Goal: Task Accomplishment & Management: Use online tool/utility

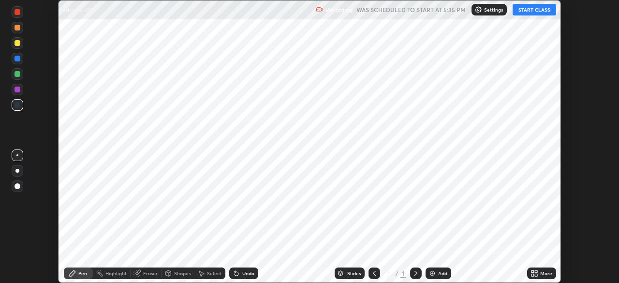
scroll to position [283, 619]
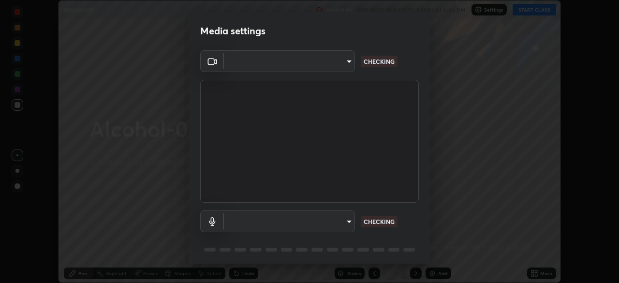
click at [347, 218] on body "Erase all Alcohol-09 Recording WAS SCHEDULED TO START AT 5:35 PM Settings START…" at bounding box center [309, 141] width 619 height 283
type input "49997c5035a380d1e4bfd67072f4403f37fcfd6159da511fce73e868ba03c42c"
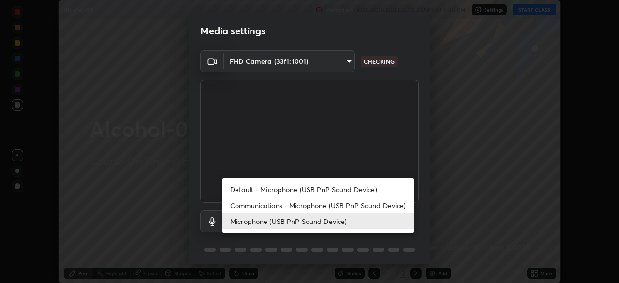
click at [375, 189] on li "Default - Microphone (USB PnP Sound Device)" at bounding box center [319, 189] width 192 height 16
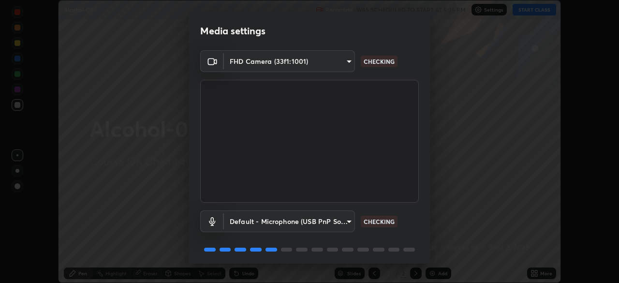
click at [353, 221] on body "Erase all Alcohol-09 Recording WAS SCHEDULED TO START AT 5:35 PM Settings START…" at bounding box center [309, 141] width 619 height 283
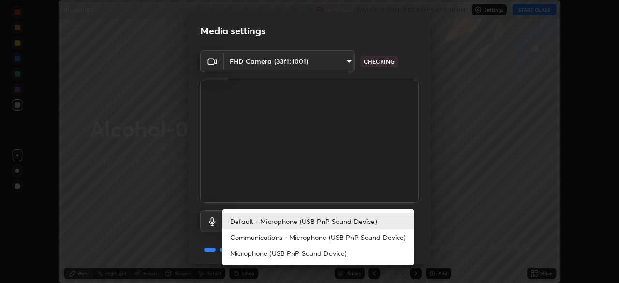
click at [357, 252] on li "Microphone (USB PnP Sound Device)" at bounding box center [319, 253] width 192 height 16
type input "b93cbfc37ea663615e2a2758e13d6489b429ad874a2ce90456402bbb4f5a5e7c"
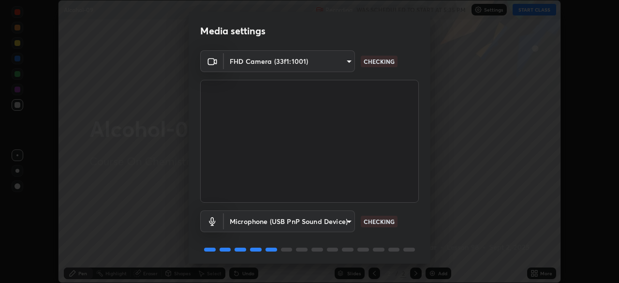
scroll to position [34, 0]
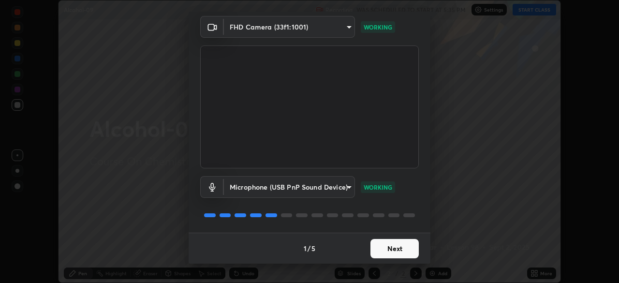
click at [395, 250] on button "Next" at bounding box center [395, 248] width 48 height 19
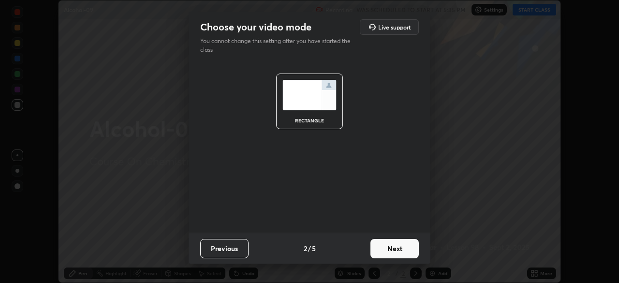
scroll to position [0, 0]
click at [404, 250] on button "Next" at bounding box center [395, 248] width 48 height 19
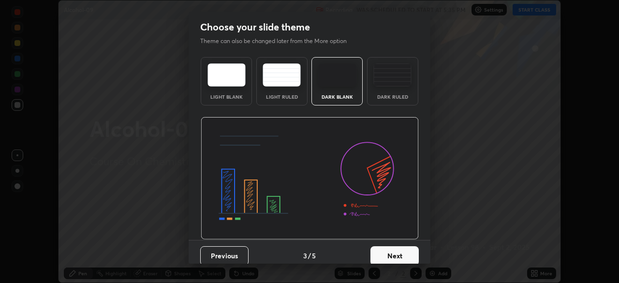
click at [406, 255] on button "Next" at bounding box center [395, 255] width 48 height 19
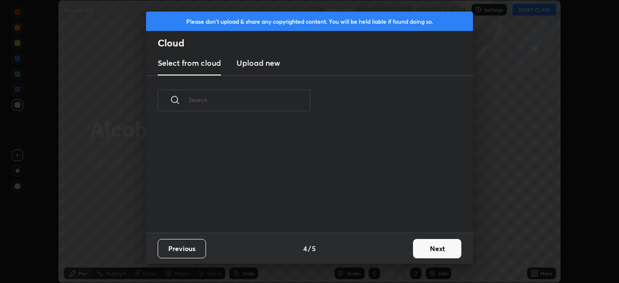
click at [423, 247] on button "Next" at bounding box center [437, 248] width 48 height 19
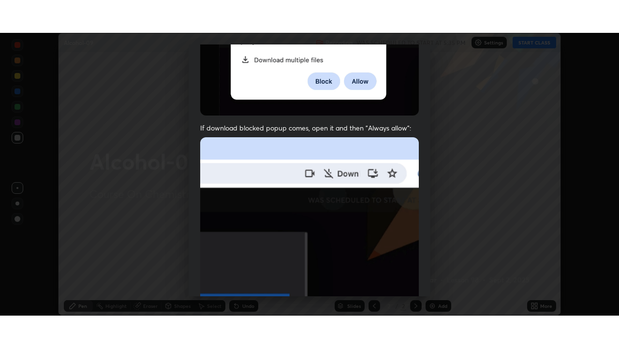
scroll to position [232, 0]
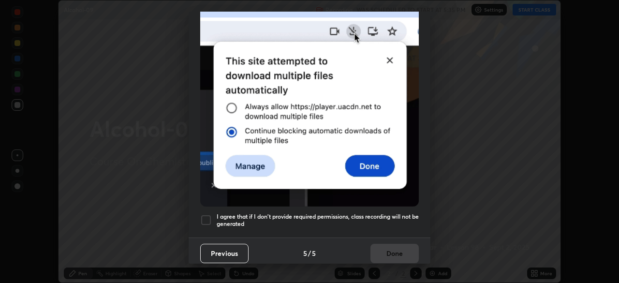
click at [387, 213] on h5 "I agree that if I don't provide required permissions, class recording will not …" at bounding box center [318, 220] width 202 height 15
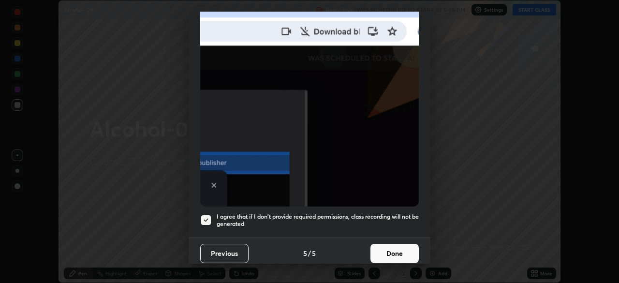
click at [388, 249] on button "Done" at bounding box center [395, 253] width 48 height 19
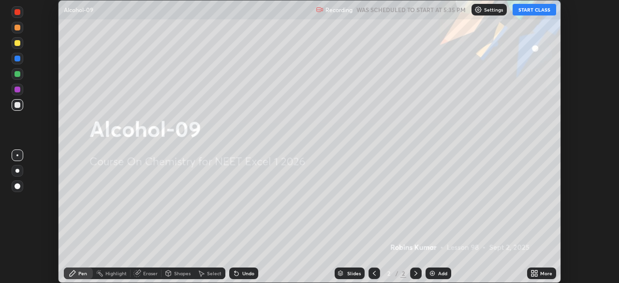
click at [535, 276] on icon at bounding box center [536, 275] width 2 height 2
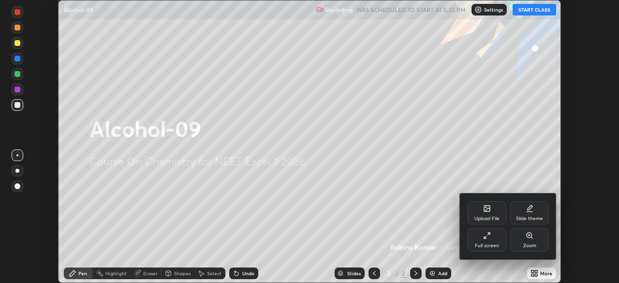
click at [484, 241] on div "Full screen" at bounding box center [487, 239] width 39 height 23
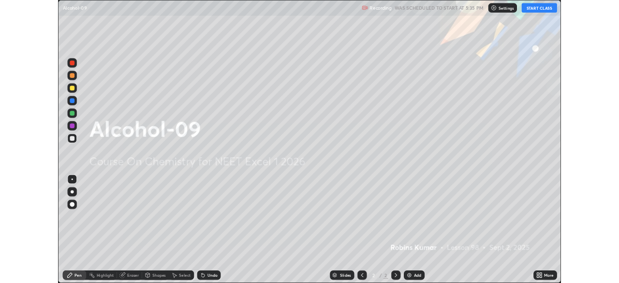
scroll to position [348, 619]
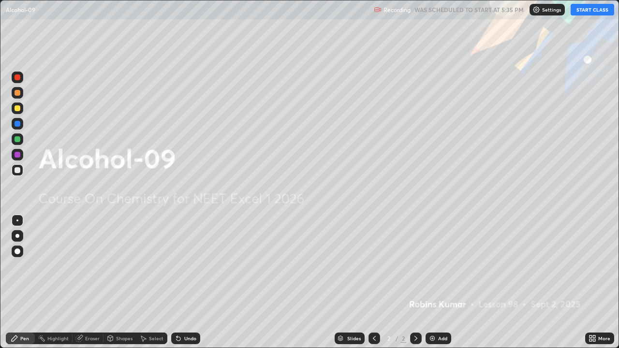
click at [592, 15] on button "START CLASS" at bounding box center [593, 10] width 44 height 12
click at [416, 283] on icon at bounding box center [416, 339] width 8 height 8
click at [440, 283] on div "Add" at bounding box center [442, 338] width 9 height 5
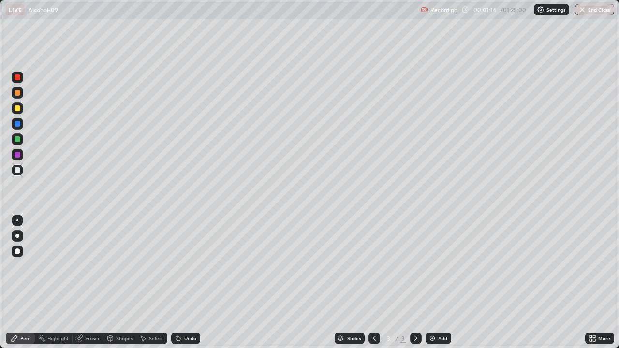
click at [440, 283] on div "Add" at bounding box center [439, 339] width 26 height 12
click at [441, 283] on div "Add" at bounding box center [442, 338] width 9 height 5
click at [441, 283] on div "Add" at bounding box center [439, 339] width 26 height 12
click at [440, 283] on div "Add" at bounding box center [442, 338] width 9 height 5
click at [435, 283] on div "Add" at bounding box center [439, 339] width 26 height 12
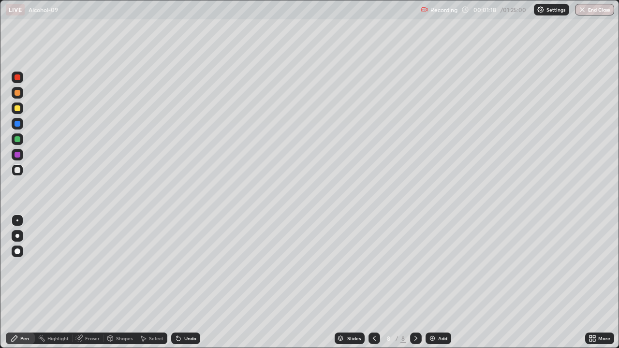
click at [436, 283] on div "Add" at bounding box center [439, 339] width 26 height 12
click at [439, 283] on div "Add" at bounding box center [439, 339] width 26 height 12
click at [374, 283] on icon at bounding box center [375, 339] width 8 height 8
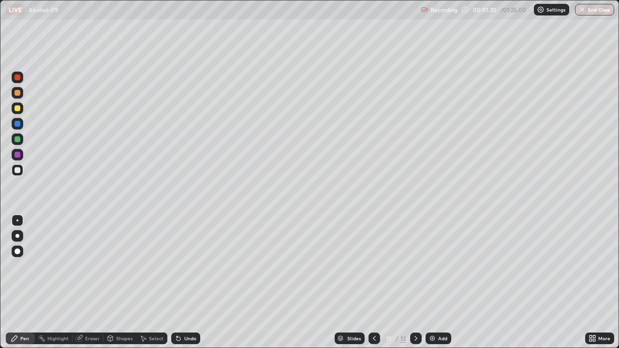
click at [374, 283] on icon at bounding box center [375, 339] width 8 height 8
click at [377, 283] on div at bounding box center [375, 339] width 12 height 12
click at [374, 283] on icon at bounding box center [375, 339] width 8 height 8
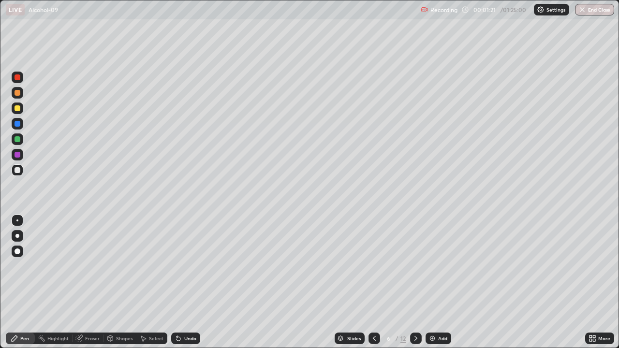
click at [374, 283] on icon at bounding box center [375, 339] width 8 height 8
click at [378, 283] on div at bounding box center [375, 339] width 12 height 12
click at [22, 283] on div "Pen" at bounding box center [20, 339] width 29 height 12
click at [18, 93] on div at bounding box center [18, 93] width 6 height 6
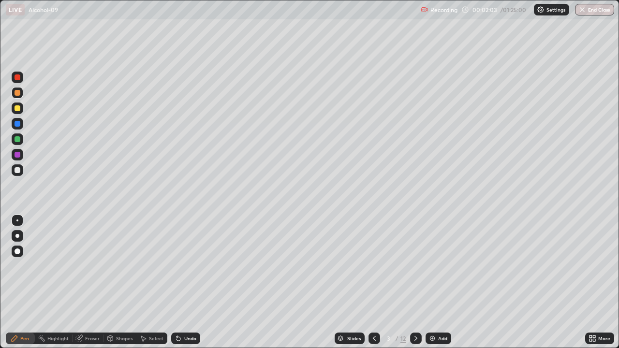
click at [18, 111] on div at bounding box center [18, 108] width 6 height 6
click at [183, 283] on div "Undo" at bounding box center [185, 339] width 29 height 12
click at [180, 283] on div "Undo" at bounding box center [185, 339] width 29 height 12
click at [177, 283] on icon at bounding box center [177, 336] width 1 height 1
click at [180, 283] on div "Undo" at bounding box center [185, 339] width 29 height 12
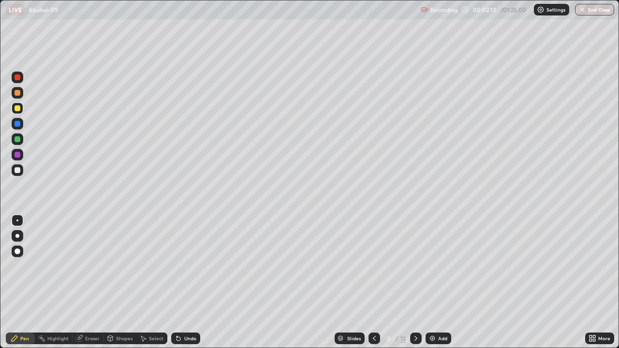
click at [184, 283] on div "Undo" at bounding box center [185, 339] width 29 height 12
click at [185, 283] on div "Undo" at bounding box center [185, 339] width 29 height 12
click at [18, 171] on div at bounding box center [18, 170] width 6 height 6
click at [19, 140] on div at bounding box center [18, 139] width 6 height 6
click at [20, 156] on div at bounding box center [18, 155] width 6 height 6
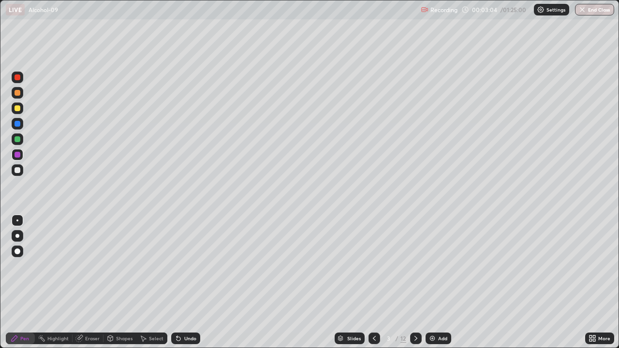
click at [19, 120] on div at bounding box center [18, 124] width 12 height 12
click at [23, 155] on div at bounding box center [18, 155] width 12 height 12
click at [18, 124] on div at bounding box center [18, 124] width 6 height 6
click at [17, 156] on div at bounding box center [18, 155] width 6 height 6
click at [21, 170] on div at bounding box center [18, 171] width 12 height 12
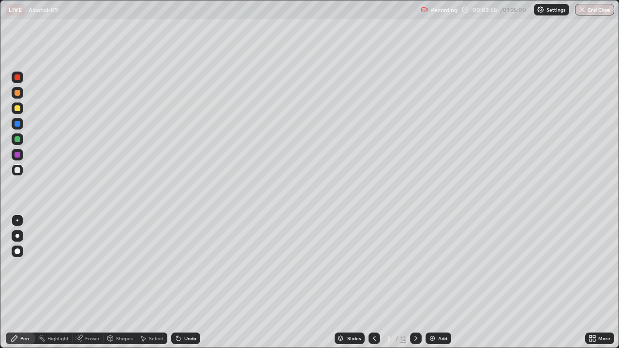
click at [17, 92] on div at bounding box center [18, 93] width 6 height 6
click at [184, 283] on div "Undo" at bounding box center [190, 338] width 12 height 5
click at [187, 283] on div "Undo" at bounding box center [185, 339] width 29 height 12
click at [53, 283] on div "Highlight" at bounding box center [57, 338] width 21 height 5
click at [18, 170] on div at bounding box center [18, 170] width 6 height 6
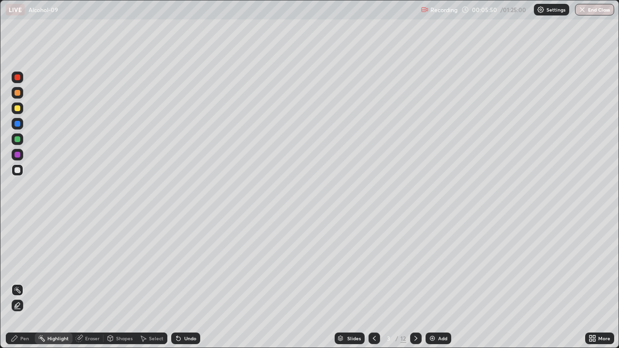
click at [15, 283] on icon at bounding box center [15, 339] width 6 height 6
click at [19, 81] on div at bounding box center [18, 78] width 12 height 12
click at [415, 283] on icon at bounding box center [416, 339] width 8 height 8
click at [17, 109] on div at bounding box center [18, 108] width 6 height 6
click at [17, 173] on div at bounding box center [18, 170] width 6 height 6
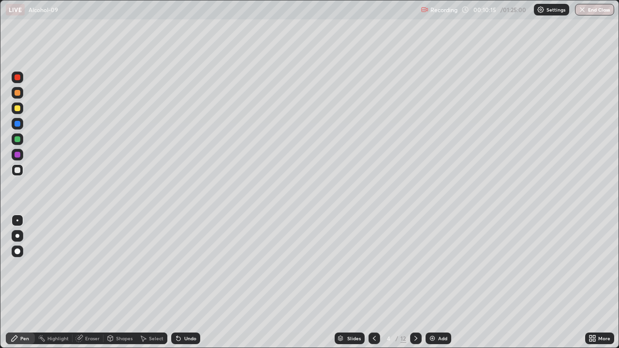
click at [17, 125] on div at bounding box center [18, 124] width 6 height 6
click at [21, 140] on div at bounding box center [18, 140] width 12 height 12
click at [190, 283] on div "Undo" at bounding box center [190, 338] width 12 height 5
click at [17, 153] on div at bounding box center [18, 155] width 6 height 6
click at [17, 169] on div at bounding box center [18, 170] width 6 height 6
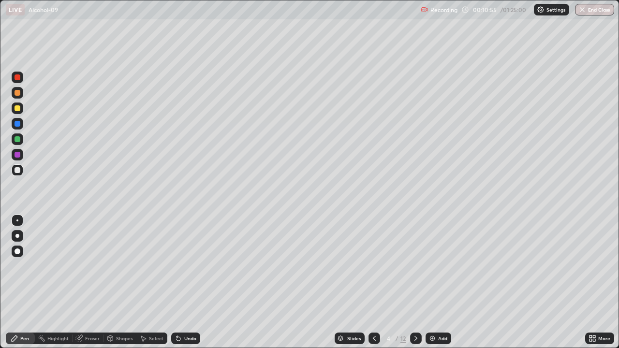
click at [18, 125] on div at bounding box center [18, 124] width 6 height 6
click at [17, 108] on div at bounding box center [18, 108] width 6 height 6
click at [18, 170] on div at bounding box center [18, 170] width 6 height 6
click at [17, 128] on div at bounding box center [18, 124] width 12 height 12
click at [18, 155] on div at bounding box center [18, 155] width 6 height 6
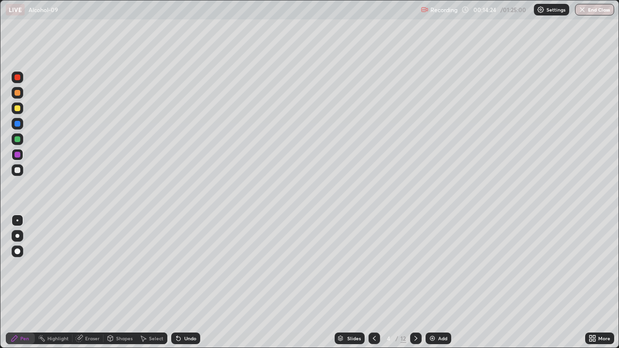
click at [415, 283] on icon at bounding box center [416, 339] width 8 height 8
click at [18, 108] on div at bounding box center [18, 108] width 6 height 6
click at [22, 170] on div at bounding box center [18, 171] width 12 height 12
click at [18, 155] on div at bounding box center [18, 155] width 6 height 6
click at [19, 140] on div at bounding box center [18, 139] width 6 height 6
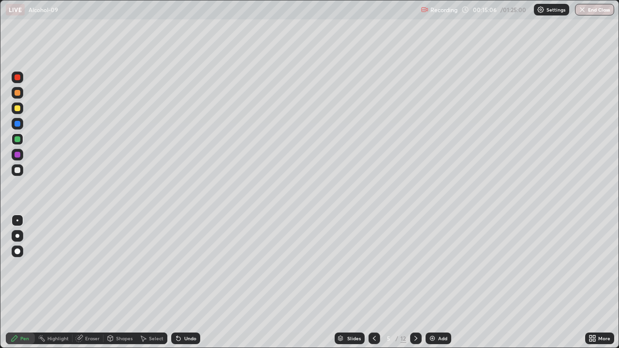
click at [18, 93] on div at bounding box center [18, 93] width 6 height 6
click at [184, 283] on div "Undo" at bounding box center [190, 338] width 12 height 5
click at [187, 283] on div "Undo" at bounding box center [185, 339] width 29 height 12
click at [186, 283] on div "Undo" at bounding box center [183, 338] width 33 height 19
click at [181, 283] on div "Undo" at bounding box center [185, 339] width 29 height 12
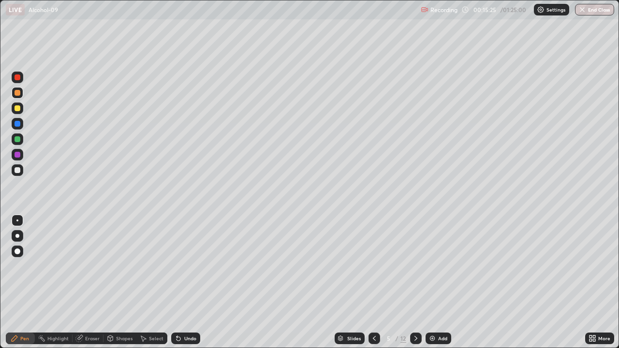
click at [20, 126] on div at bounding box center [18, 124] width 12 height 12
click at [22, 140] on div at bounding box center [18, 140] width 12 height 12
click at [20, 125] on div at bounding box center [18, 124] width 6 height 6
click at [21, 170] on div at bounding box center [18, 171] width 12 height 12
click at [19, 124] on div at bounding box center [18, 124] width 6 height 6
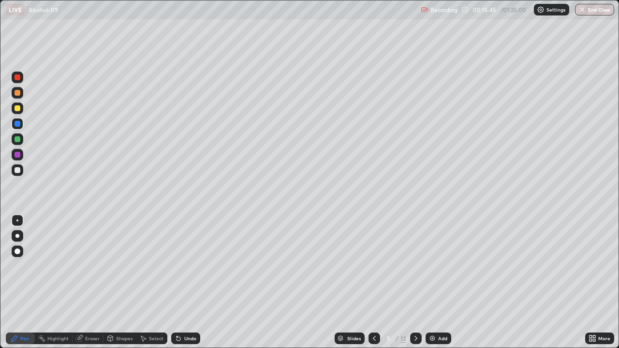
click at [18, 77] on div at bounding box center [18, 78] width 6 height 6
click at [23, 168] on div at bounding box center [18, 171] width 12 height 12
click at [21, 155] on div at bounding box center [18, 155] width 12 height 12
click at [20, 137] on div at bounding box center [18, 139] width 6 height 6
click at [19, 122] on div at bounding box center [18, 124] width 6 height 6
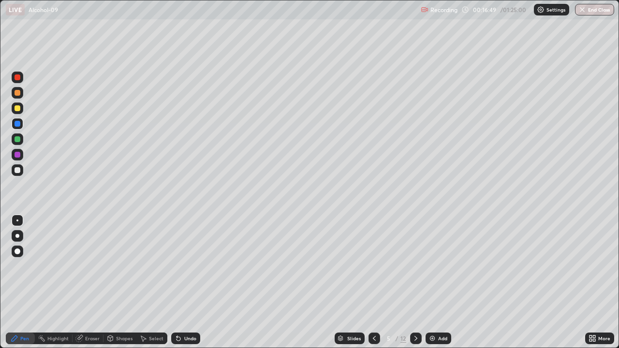
click at [18, 107] on div at bounding box center [18, 108] width 6 height 6
click at [20, 171] on div at bounding box center [18, 170] width 6 height 6
click at [94, 283] on div "Eraser" at bounding box center [88, 339] width 31 height 12
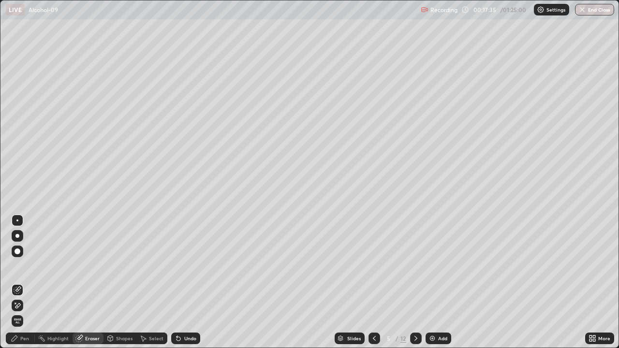
click at [15, 283] on div "Pen" at bounding box center [20, 339] width 29 height 12
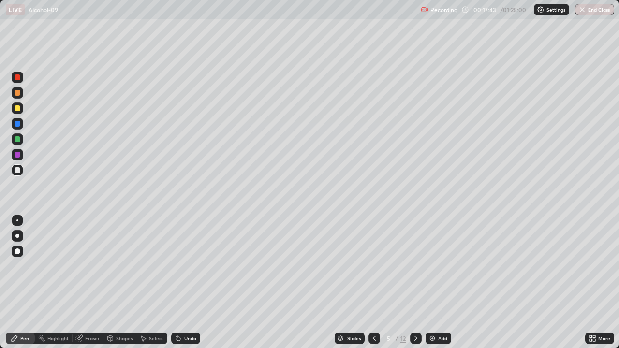
click at [89, 283] on div "Eraser" at bounding box center [88, 339] width 31 height 12
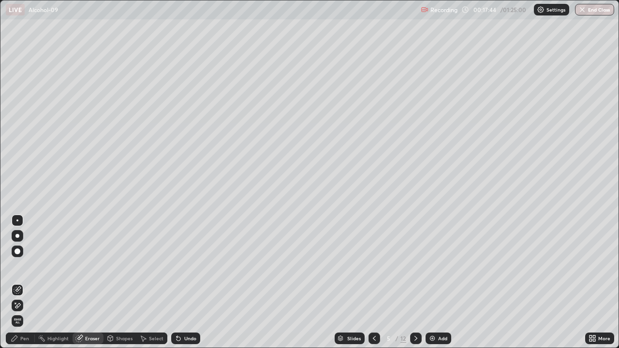
click at [20, 283] on div at bounding box center [18, 306] width 12 height 12
click at [23, 283] on div "Pen" at bounding box center [24, 338] width 9 height 5
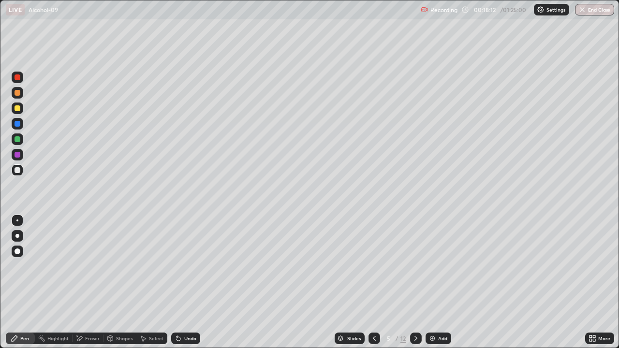
click at [19, 155] on div at bounding box center [18, 155] width 6 height 6
click at [16, 93] on div at bounding box center [18, 93] width 6 height 6
click at [17, 174] on div at bounding box center [18, 171] width 12 height 12
click at [16, 155] on div at bounding box center [18, 155] width 6 height 6
click at [17, 170] on div at bounding box center [18, 170] width 6 height 6
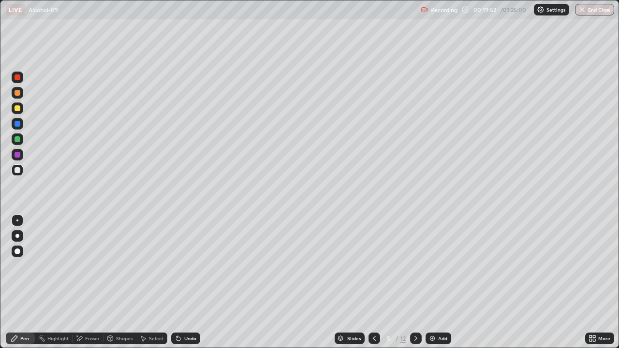
click at [17, 124] on div at bounding box center [18, 124] width 6 height 6
click at [16, 141] on div at bounding box center [18, 139] width 6 height 6
click at [171, 283] on div "Undo" at bounding box center [185, 339] width 29 height 12
click at [177, 283] on icon at bounding box center [179, 339] width 4 height 4
click at [17, 124] on div at bounding box center [18, 124] width 6 height 6
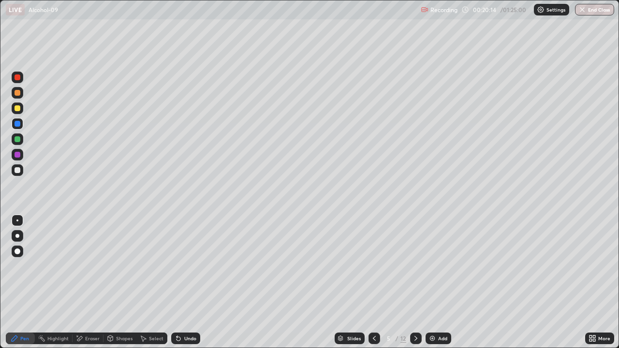
click at [19, 170] on div at bounding box center [18, 170] width 6 height 6
click at [180, 283] on icon at bounding box center [179, 339] width 8 height 8
click at [88, 283] on div "Eraser" at bounding box center [92, 338] width 15 height 5
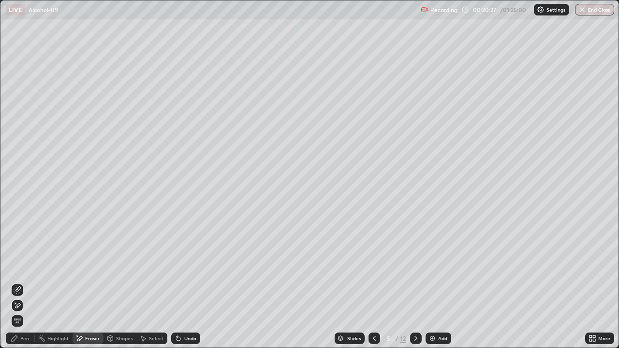
click at [23, 283] on div "Pen" at bounding box center [20, 339] width 29 height 12
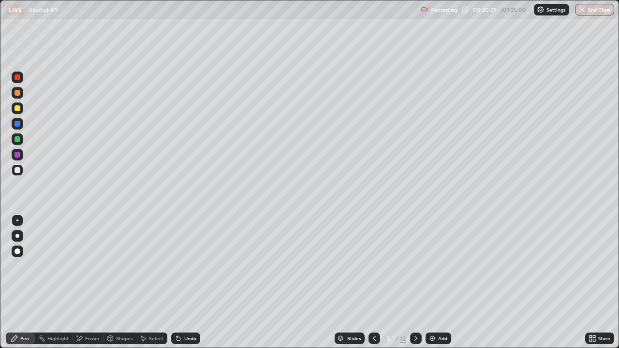
click at [20, 126] on div at bounding box center [18, 124] width 12 height 12
click at [20, 172] on div at bounding box center [18, 170] width 6 height 6
click at [182, 283] on div "Undo" at bounding box center [185, 339] width 29 height 12
click at [18, 94] on div at bounding box center [18, 93] width 6 height 6
click at [16, 107] on div at bounding box center [18, 108] width 6 height 6
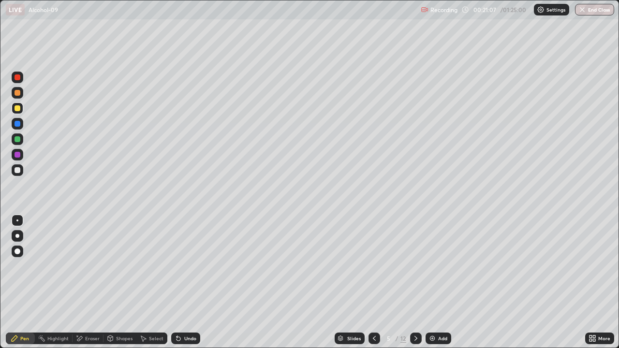
click at [177, 283] on icon at bounding box center [177, 336] width 1 height 1
click at [20, 171] on div at bounding box center [18, 170] width 6 height 6
click at [18, 112] on div at bounding box center [18, 109] width 12 height 12
click at [18, 81] on div at bounding box center [18, 78] width 12 height 12
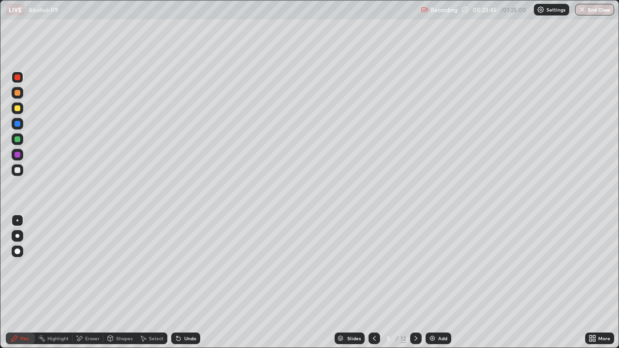
click at [18, 170] on div at bounding box center [18, 170] width 6 height 6
click at [20, 108] on div at bounding box center [18, 108] width 6 height 6
click at [21, 155] on div at bounding box center [18, 155] width 12 height 12
click at [20, 81] on div at bounding box center [18, 78] width 12 height 12
click at [417, 283] on icon at bounding box center [416, 339] width 8 height 8
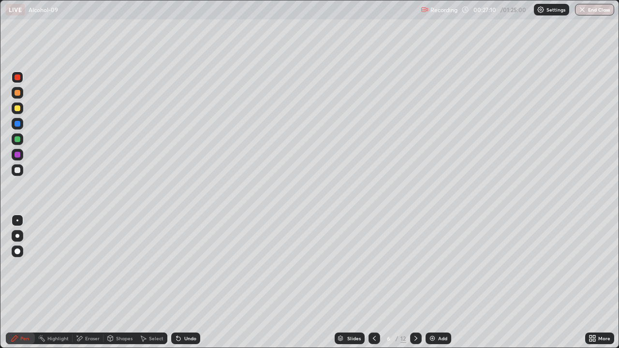
click at [60, 283] on div "Highlight" at bounding box center [57, 338] width 21 height 5
click at [20, 283] on icon at bounding box center [18, 306] width 8 height 8
click at [17, 108] on div at bounding box center [18, 108] width 6 height 6
click at [414, 283] on icon at bounding box center [416, 339] width 8 height 8
click at [416, 283] on icon at bounding box center [416, 339] width 8 height 8
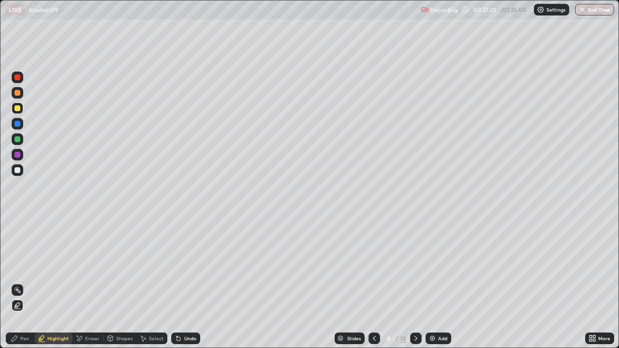
click at [16, 109] on div at bounding box center [18, 108] width 6 height 6
click at [20, 283] on div "Pen" at bounding box center [20, 339] width 29 height 12
click at [18, 128] on div at bounding box center [18, 124] width 12 height 12
click at [415, 283] on icon at bounding box center [416, 339] width 8 height 8
click at [18, 174] on div at bounding box center [18, 171] width 12 height 12
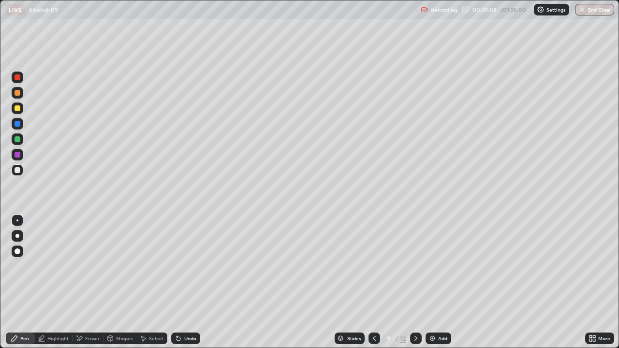
click at [20, 111] on div at bounding box center [18, 109] width 12 height 12
click at [19, 170] on div at bounding box center [18, 170] width 6 height 6
click at [189, 283] on div "Undo" at bounding box center [185, 339] width 29 height 12
click at [18, 126] on div at bounding box center [18, 124] width 6 height 6
click at [18, 139] on div at bounding box center [18, 139] width 6 height 6
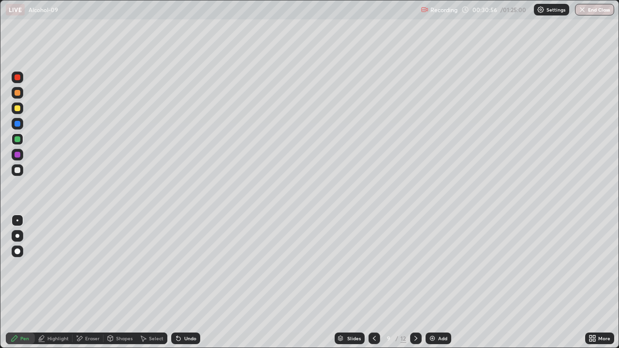
click at [19, 126] on div at bounding box center [18, 124] width 6 height 6
click at [21, 154] on div at bounding box center [18, 155] width 12 height 12
click at [19, 172] on div at bounding box center [18, 170] width 6 height 6
click at [19, 91] on div at bounding box center [18, 93] width 6 height 6
click at [18, 110] on div at bounding box center [18, 108] width 6 height 6
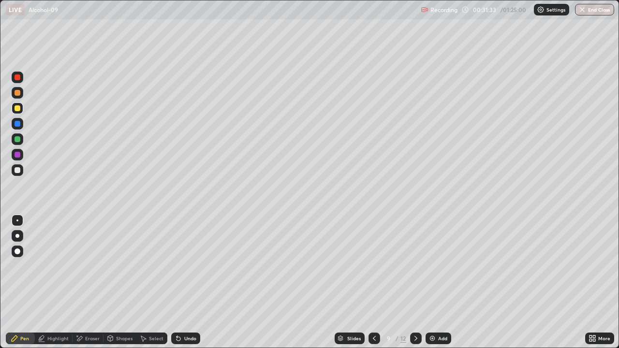
click at [18, 171] on div at bounding box center [18, 170] width 6 height 6
click at [415, 283] on icon at bounding box center [416, 339] width 8 height 8
click at [22, 93] on div at bounding box center [18, 93] width 12 height 12
click at [20, 140] on div at bounding box center [18, 139] width 6 height 6
click at [17, 156] on div at bounding box center [18, 155] width 6 height 6
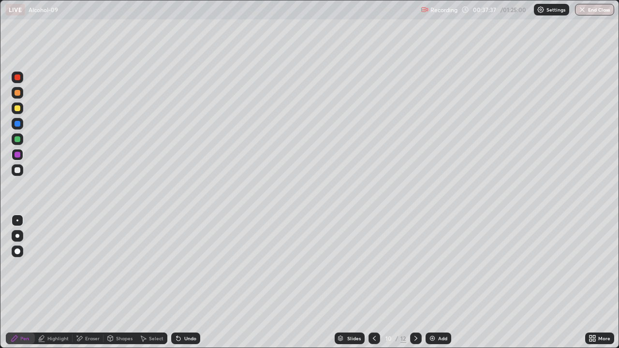
click at [17, 109] on div at bounding box center [18, 108] width 6 height 6
click at [17, 157] on div at bounding box center [18, 155] width 6 height 6
click at [197, 283] on div "Undo" at bounding box center [185, 339] width 29 height 12
click at [191, 283] on div "Undo" at bounding box center [190, 338] width 12 height 5
click at [18, 108] on div at bounding box center [18, 108] width 6 height 6
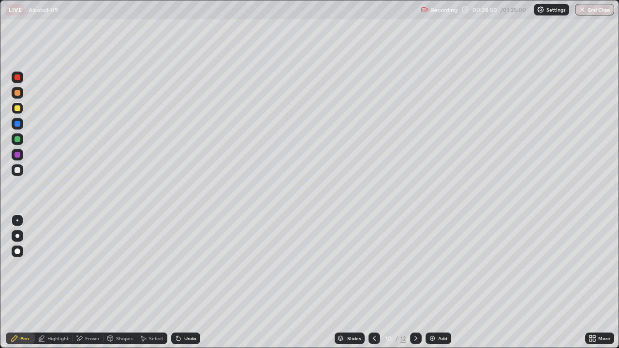
click at [188, 283] on div "Undo" at bounding box center [190, 338] width 12 height 5
click at [186, 283] on div "Undo" at bounding box center [190, 338] width 12 height 5
click at [18, 170] on div at bounding box center [18, 170] width 6 height 6
click at [415, 283] on icon at bounding box center [416, 338] width 3 height 5
click at [23, 283] on div "Pen" at bounding box center [20, 339] width 29 height 12
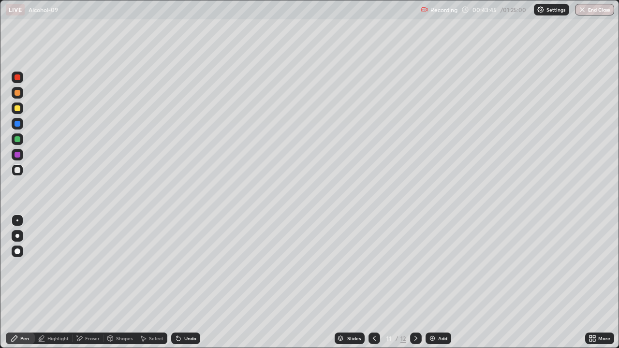
click at [15, 126] on div at bounding box center [18, 124] width 12 height 12
click at [18, 95] on div at bounding box center [18, 93] width 6 height 6
click at [19, 108] on div at bounding box center [18, 108] width 6 height 6
click at [118, 283] on div "Shapes" at bounding box center [124, 338] width 16 height 5
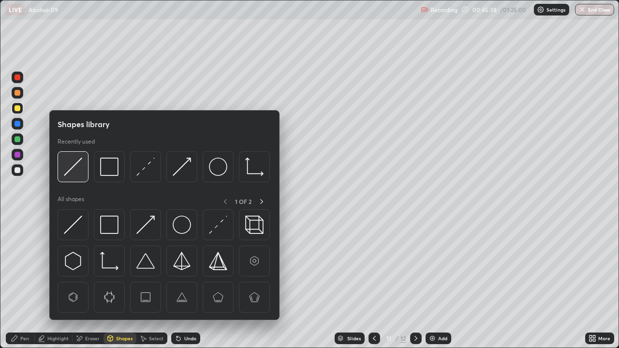
click at [75, 165] on img at bounding box center [73, 167] width 18 height 18
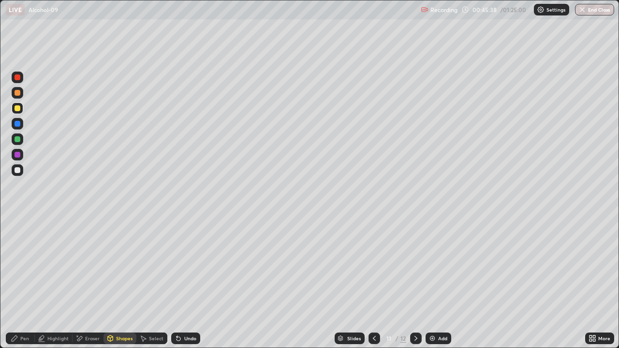
click at [17, 139] on div at bounding box center [18, 139] width 6 height 6
click at [84, 283] on div "Eraser" at bounding box center [88, 339] width 31 height 12
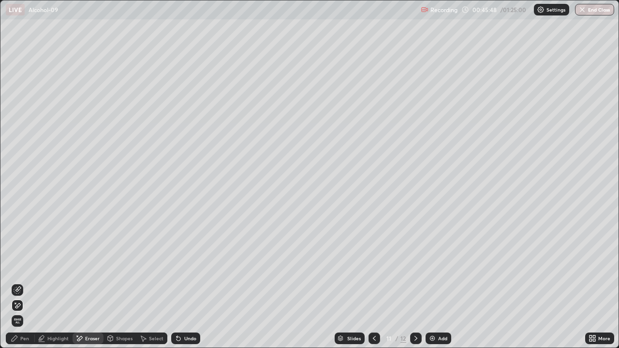
click at [20, 283] on icon at bounding box center [17, 289] width 5 height 5
click at [23, 283] on div "Pen" at bounding box center [24, 338] width 9 height 5
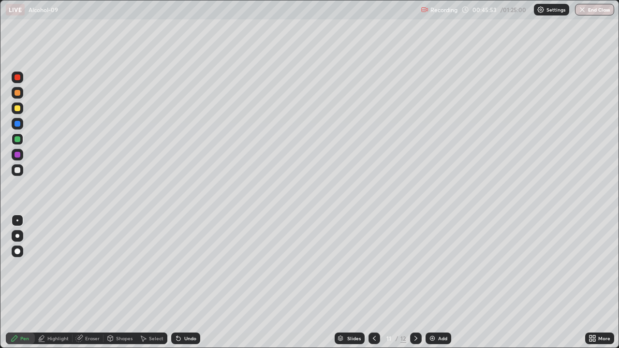
click at [16, 92] on div at bounding box center [18, 93] width 6 height 6
click at [17, 156] on div at bounding box center [18, 155] width 6 height 6
click at [17, 140] on div at bounding box center [18, 139] width 6 height 6
click at [18, 79] on div at bounding box center [18, 78] width 6 height 6
click at [180, 283] on icon at bounding box center [179, 339] width 8 height 8
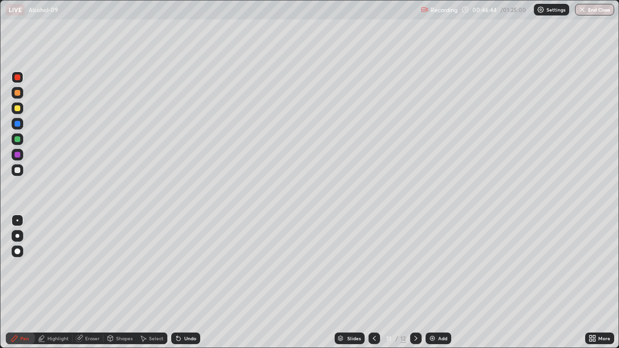
click at [180, 283] on icon at bounding box center [179, 339] width 8 height 8
click at [184, 283] on div "Undo" at bounding box center [190, 338] width 12 height 5
click at [181, 283] on div "Undo" at bounding box center [185, 339] width 29 height 12
click at [18, 170] on div at bounding box center [18, 170] width 6 height 6
click at [196, 283] on div "Undo" at bounding box center [185, 339] width 29 height 12
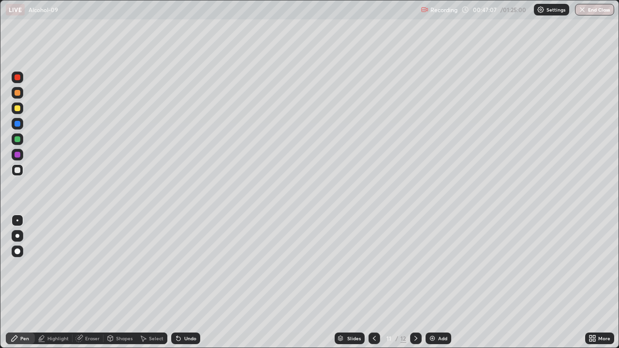
click at [19, 93] on div at bounding box center [18, 93] width 6 height 6
click at [18, 155] on div at bounding box center [18, 155] width 6 height 6
click at [22, 140] on div at bounding box center [18, 140] width 12 height 12
click at [18, 170] on div at bounding box center [18, 170] width 6 height 6
click at [194, 283] on div "Undo" at bounding box center [190, 338] width 12 height 5
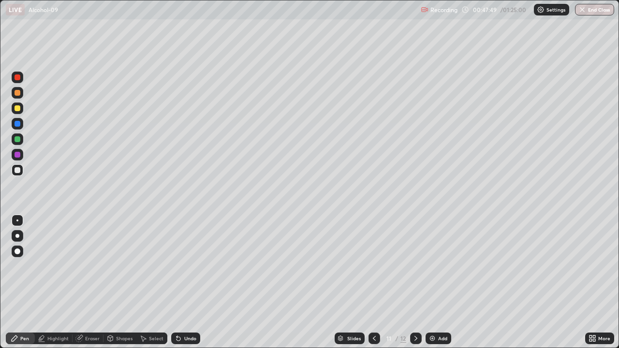
click at [18, 93] on div at bounding box center [18, 93] width 6 height 6
click at [19, 155] on div at bounding box center [18, 155] width 6 height 6
click at [19, 125] on div at bounding box center [18, 124] width 6 height 6
click at [18, 167] on div at bounding box center [18, 170] width 6 height 6
click at [20, 93] on div at bounding box center [18, 93] width 6 height 6
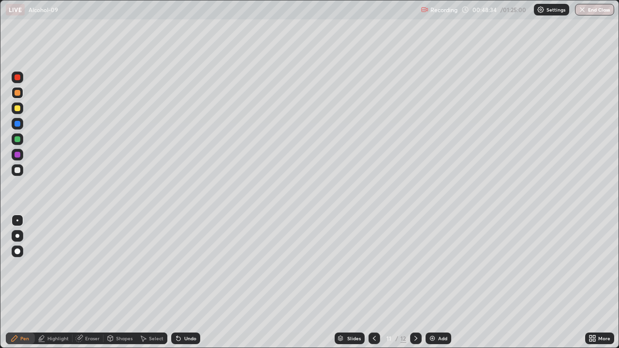
click at [21, 155] on div at bounding box center [18, 155] width 12 height 12
click at [189, 283] on div "Undo" at bounding box center [190, 338] width 12 height 5
click at [188, 283] on div "Undo" at bounding box center [190, 338] width 12 height 5
click at [19, 124] on div at bounding box center [18, 124] width 6 height 6
click at [20, 95] on div at bounding box center [18, 93] width 12 height 12
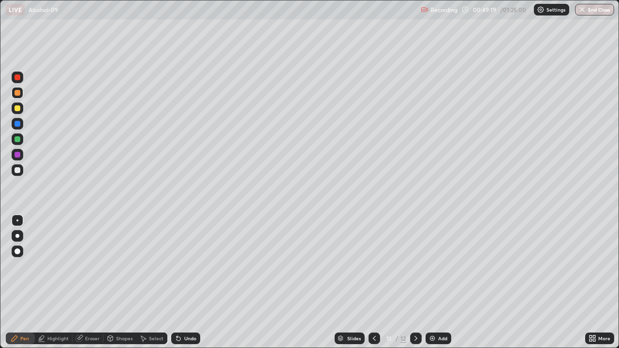
click at [18, 108] on div at bounding box center [18, 108] width 6 height 6
click at [18, 77] on div at bounding box center [18, 78] width 6 height 6
click at [156, 283] on div "Select" at bounding box center [156, 338] width 15 height 5
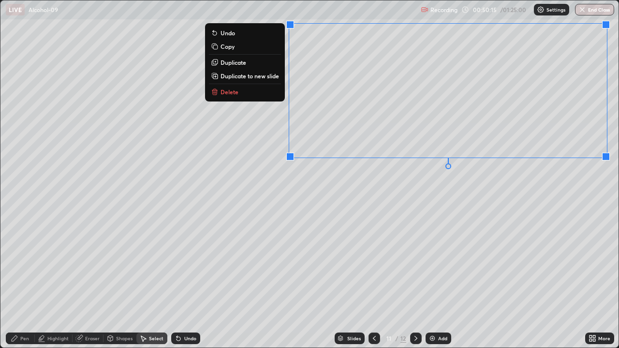
click at [233, 46] on p "Copy" at bounding box center [228, 47] width 14 height 8
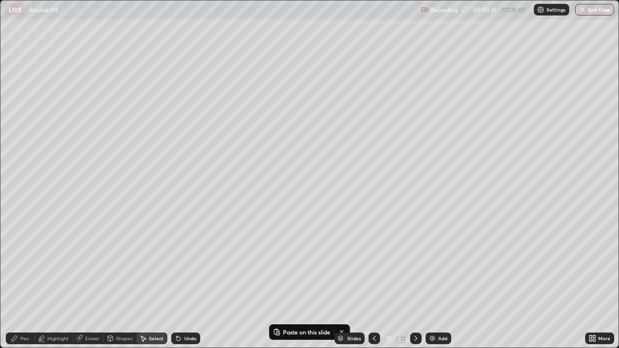
click at [89, 283] on div "Eraser" at bounding box center [92, 338] width 15 height 5
click at [19, 283] on div "Pen" at bounding box center [20, 339] width 29 height 12
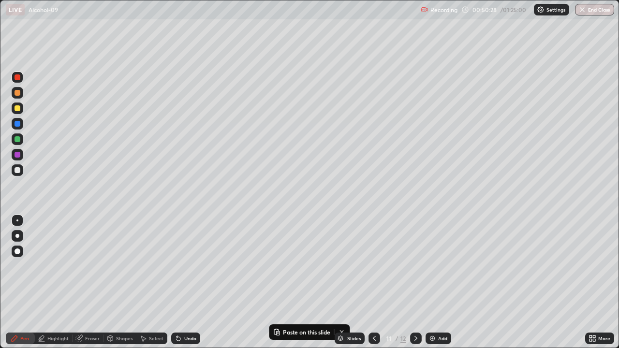
click at [13, 154] on div at bounding box center [18, 155] width 12 height 12
click at [306, 283] on button "Paste on this slide" at bounding box center [301, 333] width 61 height 12
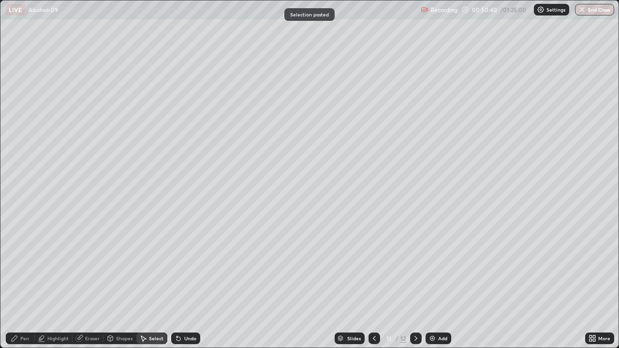
click at [185, 283] on div "Undo" at bounding box center [185, 339] width 29 height 12
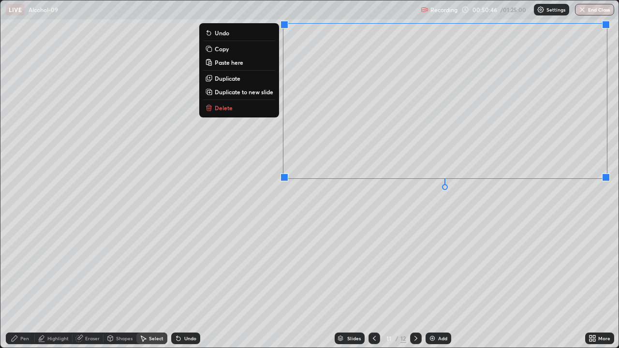
click at [224, 50] on p "Copy" at bounding box center [222, 49] width 14 height 8
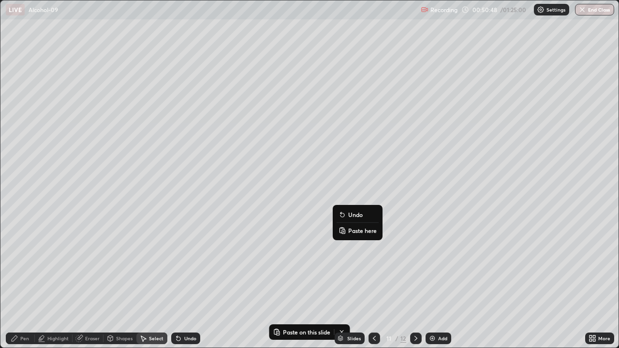
click at [355, 229] on p "Paste here" at bounding box center [362, 231] width 29 height 8
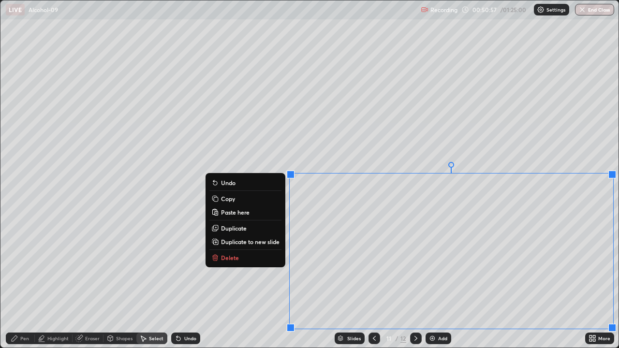
click at [241, 283] on div "0 ° Undo Copy Paste here Duplicate Duplicate to new slide Delete" at bounding box center [309, 173] width 618 height 347
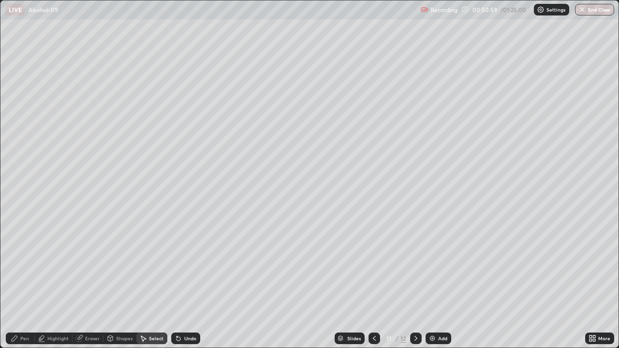
click at [82, 283] on div "Eraser" at bounding box center [88, 339] width 31 height 12
click at [22, 283] on div at bounding box center [18, 306] width 12 height 12
click at [18, 283] on icon at bounding box center [17, 289] width 5 height 5
click at [26, 283] on div "Pen" at bounding box center [20, 339] width 29 height 12
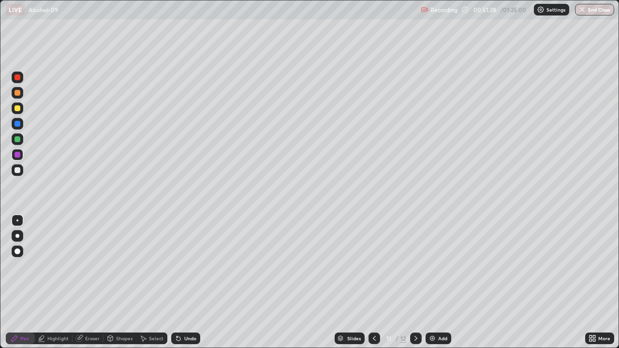
click at [21, 171] on div at bounding box center [18, 171] width 12 height 12
click at [188, 283] on div "Undo" at bounding box center [185, 339] width 29 height 12
click at [18, 126] on div at bounding box center [18, 124] width 6 height 6
click at [17, 78] on div at bounding box center [18, 78] width 6 height 6
click at [22, 170] on div at bounding box center [18, 171] width 12 height 12
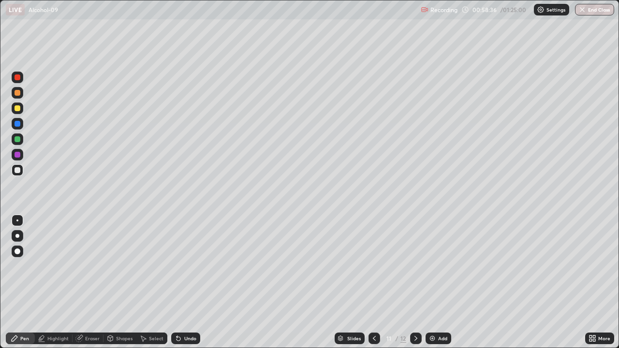
click at [52, 283] on div "Highlight" at bounding box center [57, 338] width 21 height 5
click at [18, 80] on div at bounding box center [18, 78] width 6 height 6
click at [177, 283] on icon at bounding box center [177, 336] width 1 height 1
click at [171, 283] on div "Undo" at bounding box center [185, 339] width 29 height 12
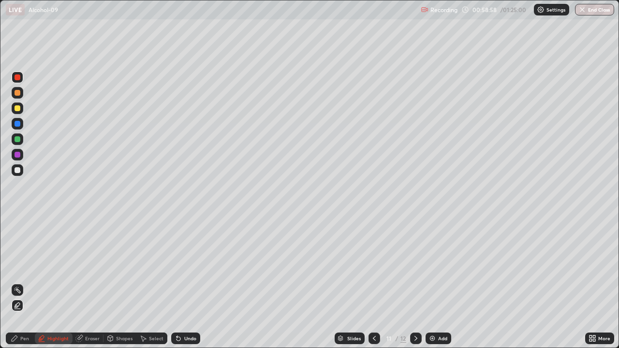
click at [174, 283] on div "Undo" at bounding box center [185, 339] width 29 height 12
click at [18, 283] on icon at bounding box center [18, 290] width 8 height 8
click at [30, 283] on div "Pen" at bounding box center [20, 339] width 29 height 12
click at [18, 138] on div at bounding box center [18, 139] width 6 height 6
click at [17, 93] on div at bounding box center [18, 93] width 6 height 6
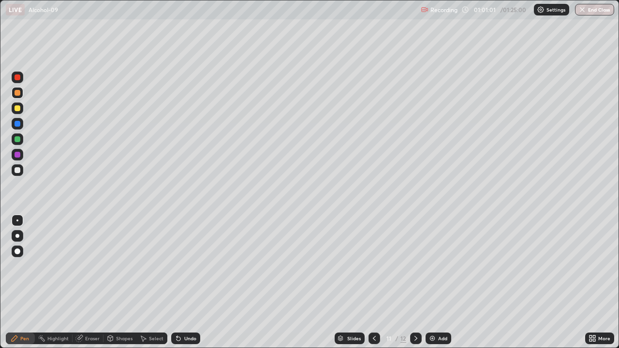
click at [16, 114] on div at bounding box center [18, 109] width 12 height 12
click at [59, 283] on div "Highlight" at bounding box center [57, 338] width 21 height 5
click at [18, 77] on div at bounding box center [18, 78] width 6 height 6
click at [416, 283] on div at bounding box center [416, 339] width 12 height 12
click at [27, 283] on div "Pen" at bounding box center [24, 338] width 9 height 5
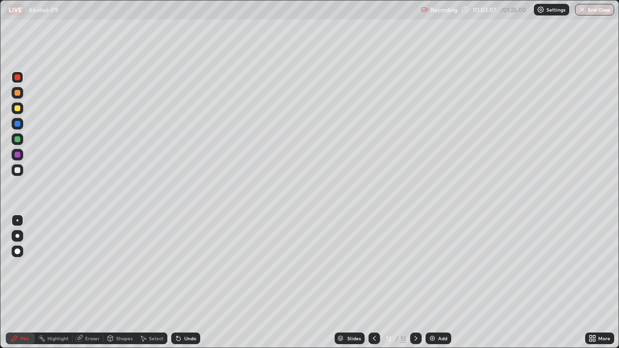
click at [20, 125] on div at bounding box center [18, 124] width 6 height 6
click at [185, 283] on div "Undo" at bounding box center [185, 339] width 29 height 12
click at [18, 94] on div at bounding box center [18, 93] width 6 height 6
click at [18, 139] on div at bounding box center [18, 139] width 6 height 6
click at [18, 124] on div at bounding box center [18, 124] width 6 height 6
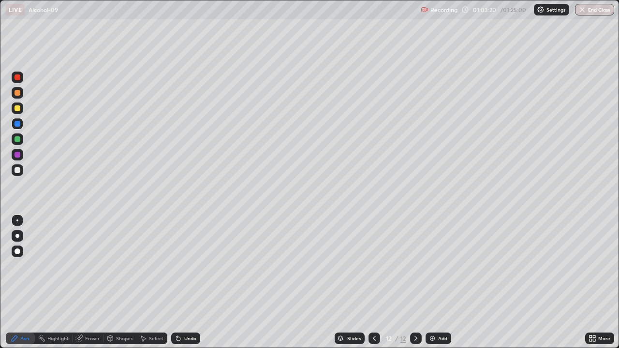
click at [21, 107] on div at bounding box center [18, 109] width 12 height 12
click at [17, 97] on div at bounding box center [18, 93] width 12 height 12
click at [194, 283] on div "Undo" at bounding box center [190, 338] width 12 height 5
click at [190, 283] on div "Undo" at bounding box center [190, 338] width 12 height 5
click at [188, 283] on div "Undo" at bounding box center [190, 338] width 12 height 5
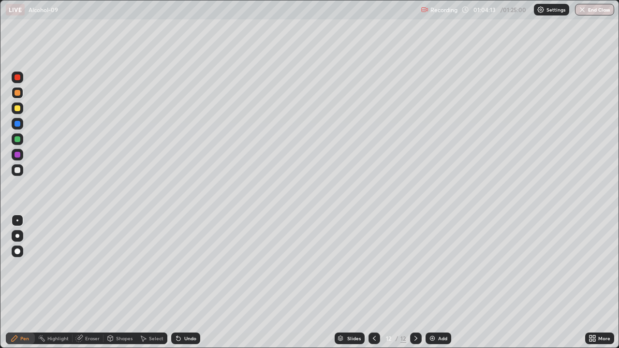
click at [22, 173] on div at bounding box center [18, 171] width 12 height 12
click at [91, 283] on div "Eraser" at bounding box center [92, 338] width 15 height 5
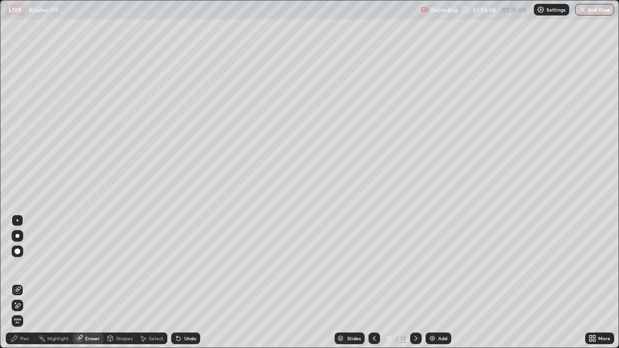
click at [25, 283] on div "Pen" at bounding box center [24, 338] width 9 height 5
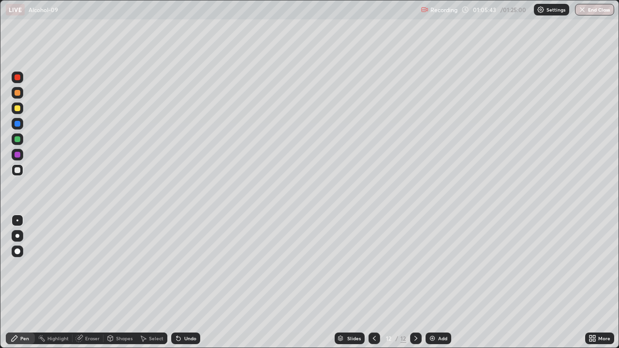
click at [187, 283] on div "Undo" at bounding box center [185, 339] width 29 height 12
click at [190, 283] on div "Undo" at bounding box center [185, 339] width 29 height 12
click at [189, 283] on div "Undo" at bounding box center [185, 339] width 29 height 12
click at [193, 283] on div "Undo" at bounding box center [185, 339] width 29 height 12
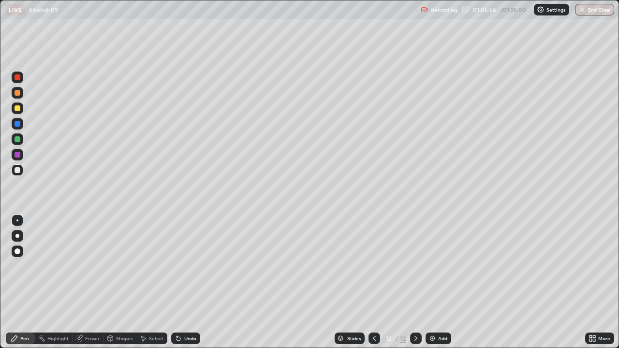
click at [93, 283] on div "Eraser" at bounding box center [92, 338] width 15 height 5
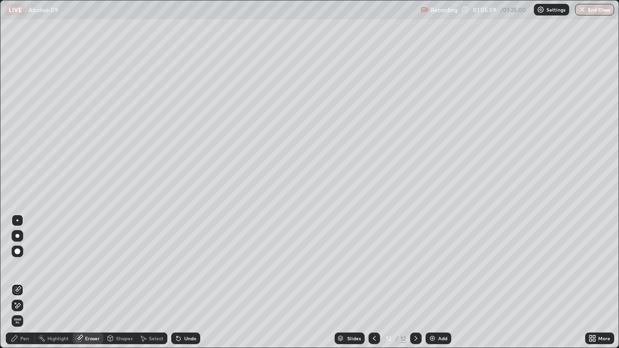
click at [23, 283] on div "Pen" at bounding box center [24, 338] width 9 height 5
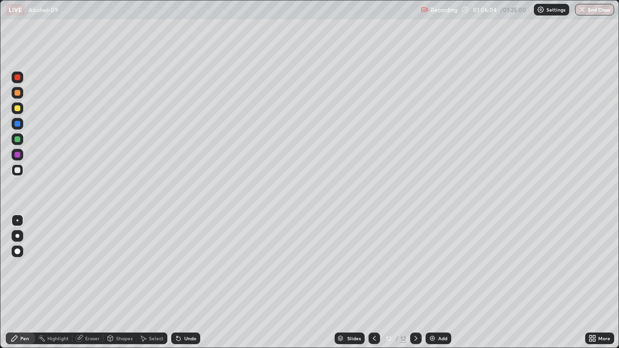
click at [190, 283] on div "Undo" at bounding box center [185, 339] width 29 height 12
click at [19, 157] on div at bounding box center [18, 155] width 6 height 6
click at [22, 80] on div at bounding box center [18, 78] width 12 height 12
click at [437, 283] on div "Add" at bounding box center [439, 339] width 26 height 12
click at [431, 283] on img at bounding box center [433, 339] width 8 height 8
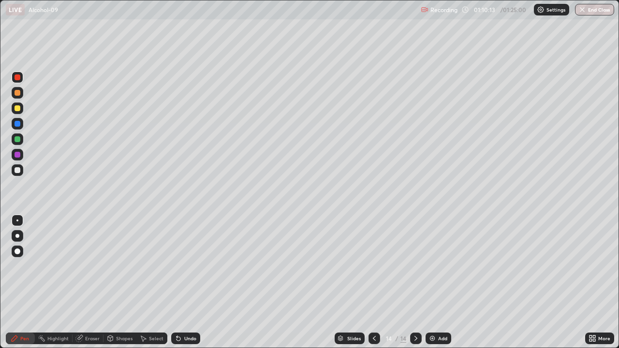
click at [431, 283] on img at bounding box center [433, 339] width 8 height 8
click at [434, 283] on img at bounding box center [433, 339] width 8 height 8
click at [374, 283] on icon at bounding box center [375, 339] width 8 height 8
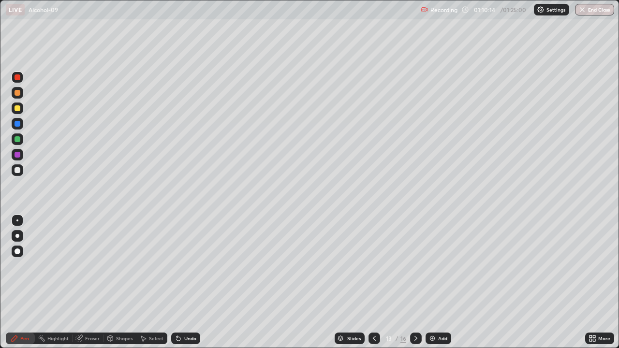
click at [375, 283] on icon at bounding box center [375, 339] width 8 height 8
click at [415, 283] on icon at bounding box center [416, 339] width 8 height 8
click at [17, 97] on div at bounding box center [18, 93] width 12 height 12
click at [373, 283] on icon at bounding box center [375, 339] width 8 height 8
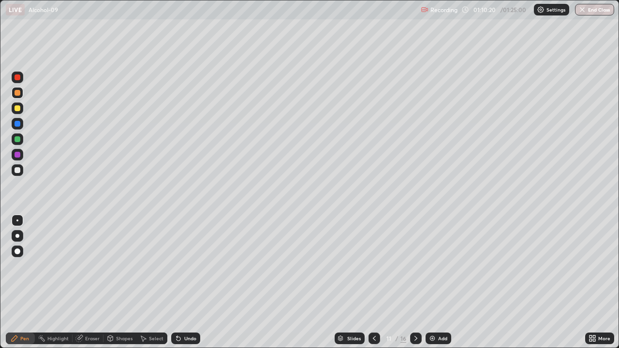
click at [373, 283] on icon at bounding box center [375, 339] width 8 height 8
click at [415, 283] on icon at bounding box center [416, 339] width 8 height 8
click at [418, 283] on div at bounding box center [416, 339] width 12 height 12
click at [415, 283] on icon at bounding box center [416, 339] width 8 height 8
click at [18, 154] on div at bounding box center [18, 155] width 6 height 6
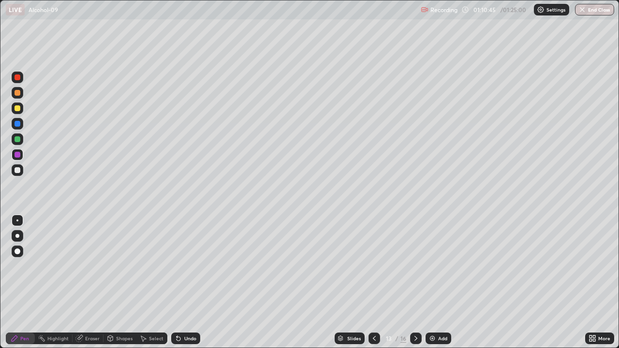
click at [18, 108] on div at bounding box center [18, 108] width 6 height 6
click at [17, 156] on div at bounding box center [18, 155] width 6 height 6
click at [17, 168] on div at bounding box center [18, 170] width 6 height 6
click at [17, 123] on div at bounding box center [18, 124] width 6 height 6
click at [21, 140] on div at bounding box center [18, 140] width 12 height 12
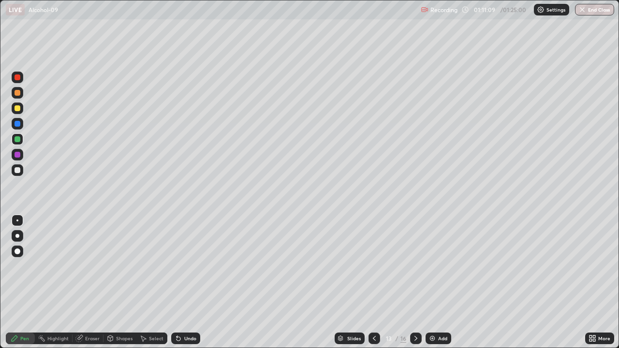
click at [18, 156] on div at bounding box center [18, 155] width 6 height 6
click at [18, 110] on div at bounding box center [18, 108] width 6 height 6
click at [19, 172] on div at bounding box center [18, 170] width 6 height 6
click at [18, 124] on div at bounding box center [18, 124] width 6 height 6
click at [22, 109] on div at bounding box center [18, 109] width 12 height 12
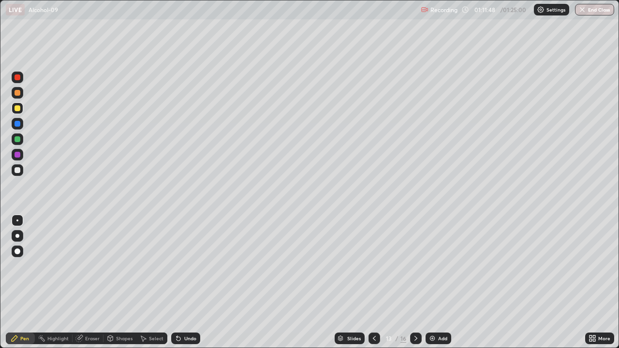
click at [21, 170] on div at bounding box center [18, 171] width 12 height 12
click at [18, 124] on div at bounding box center [18, 124] width 6 height 6
click at [19, 141] on div at bounding box center [18, 139] width 6 height 6
click at [19, 94] on div at bounding box center [18, 93] width 6 height 6
click at [18, 174] on div at bounding box center [18, 171] width 12 height 12
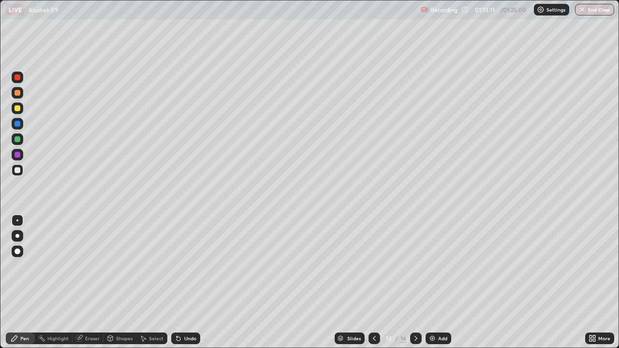
click at [22, 153] on div at bounding box center [18, 155] width 12 height 12
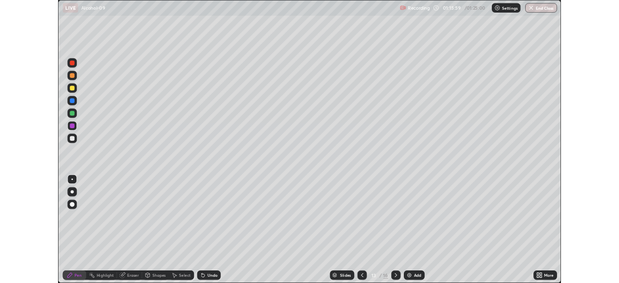
scroll to position [48105, 47769]
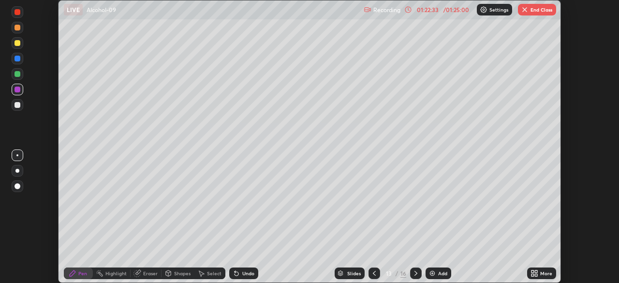
click at [535, 14] on button "End Class" at bounding box center [537, 10] width 38 height 12
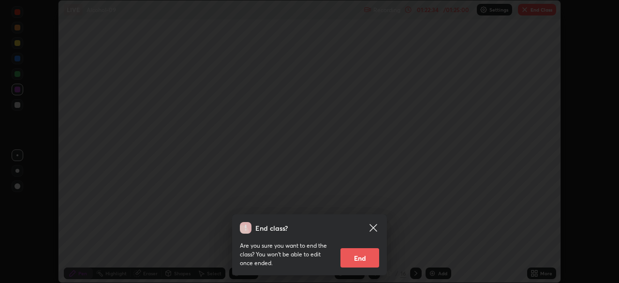
click at [371, 260] on button "End" at bounding box center [360, 257] width 39 height 19
